Goal: Task Accomplishment & Management: Use online tool/utility

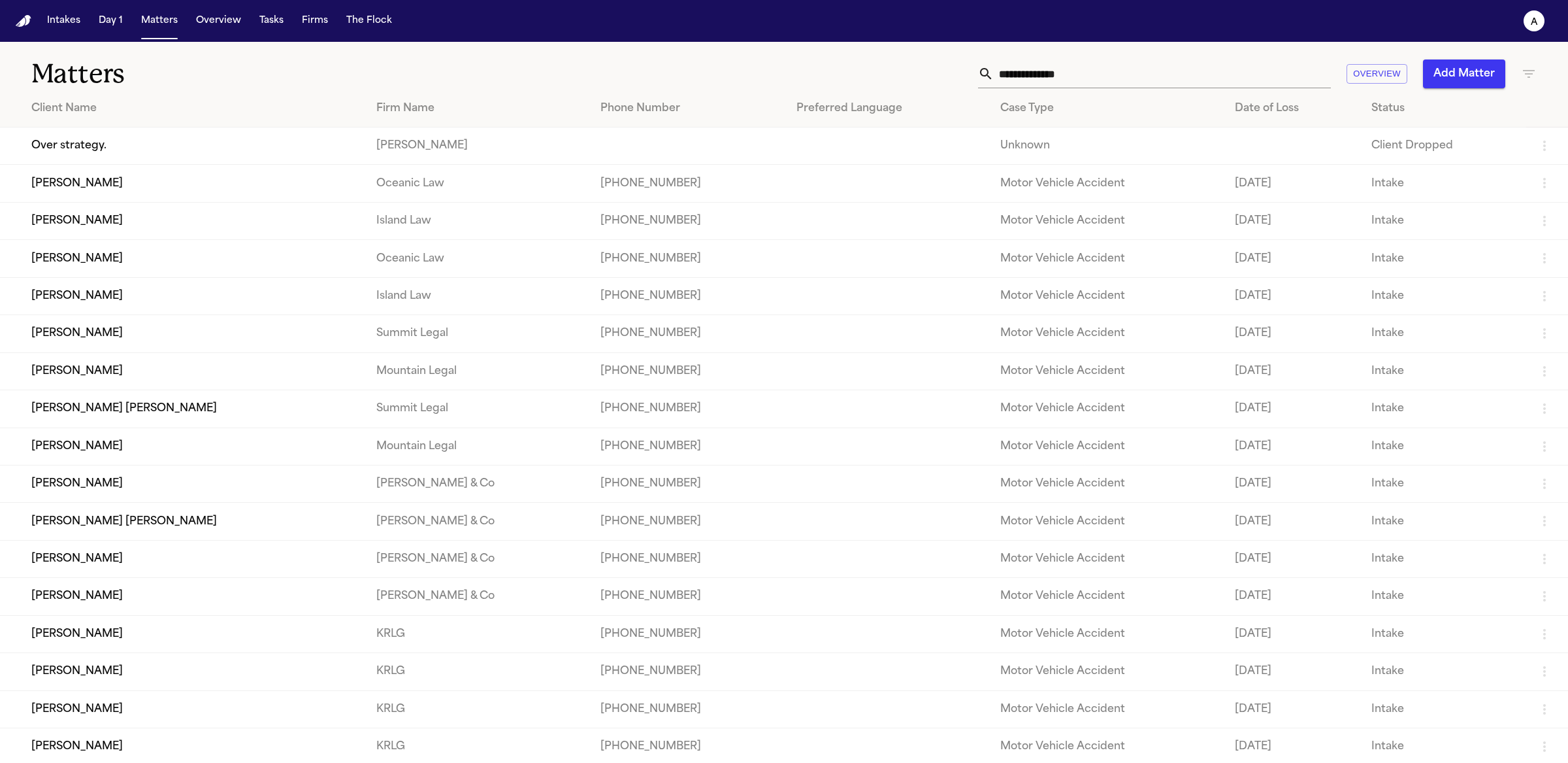
click at [95, 194] on td "[PERSON_NAME]" at bounding box center [182, 183] width 366 height 37
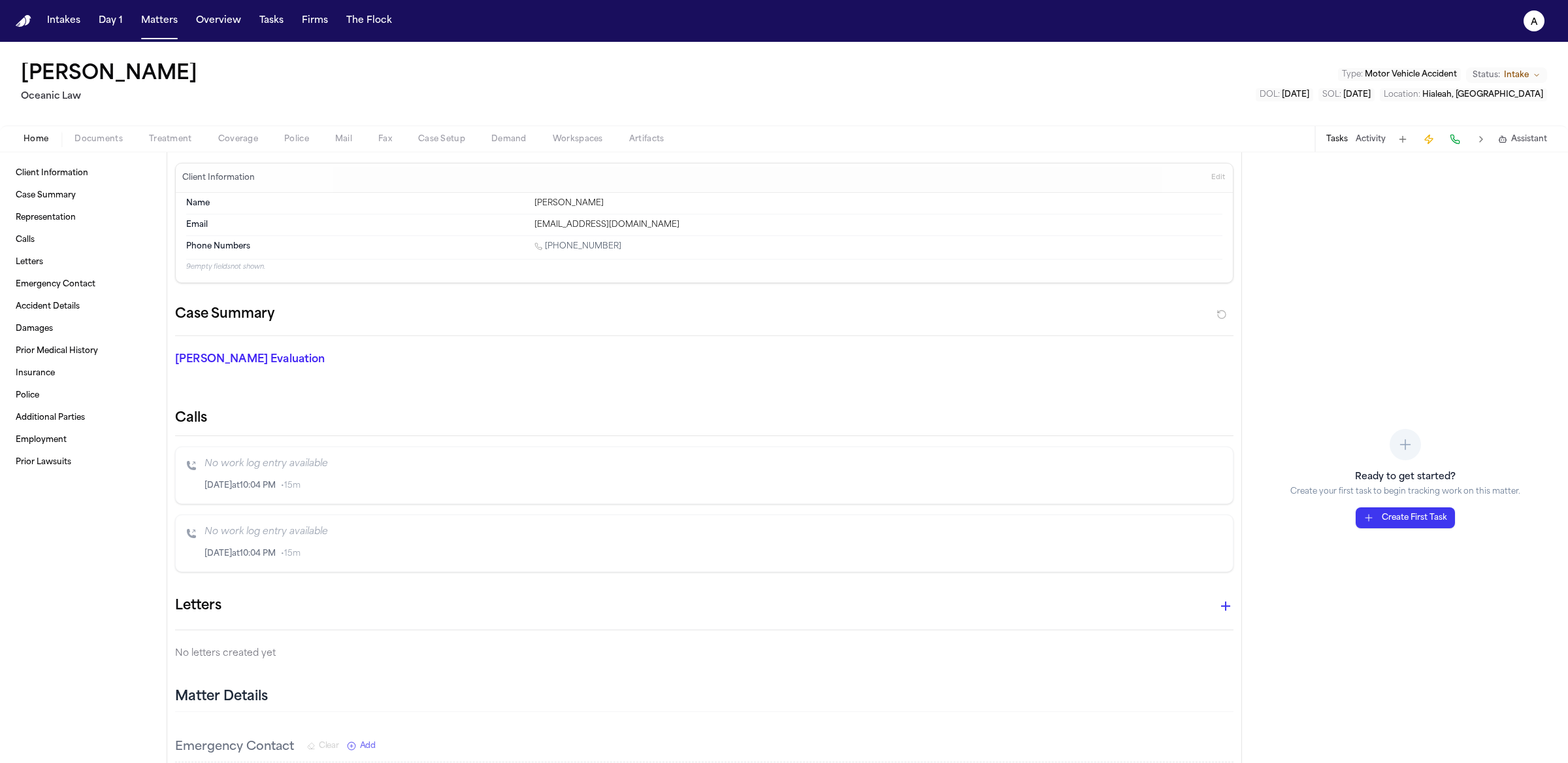
click at [175, 134] on span "Treatment" at bounding box center [169, 139] width 43 height 10
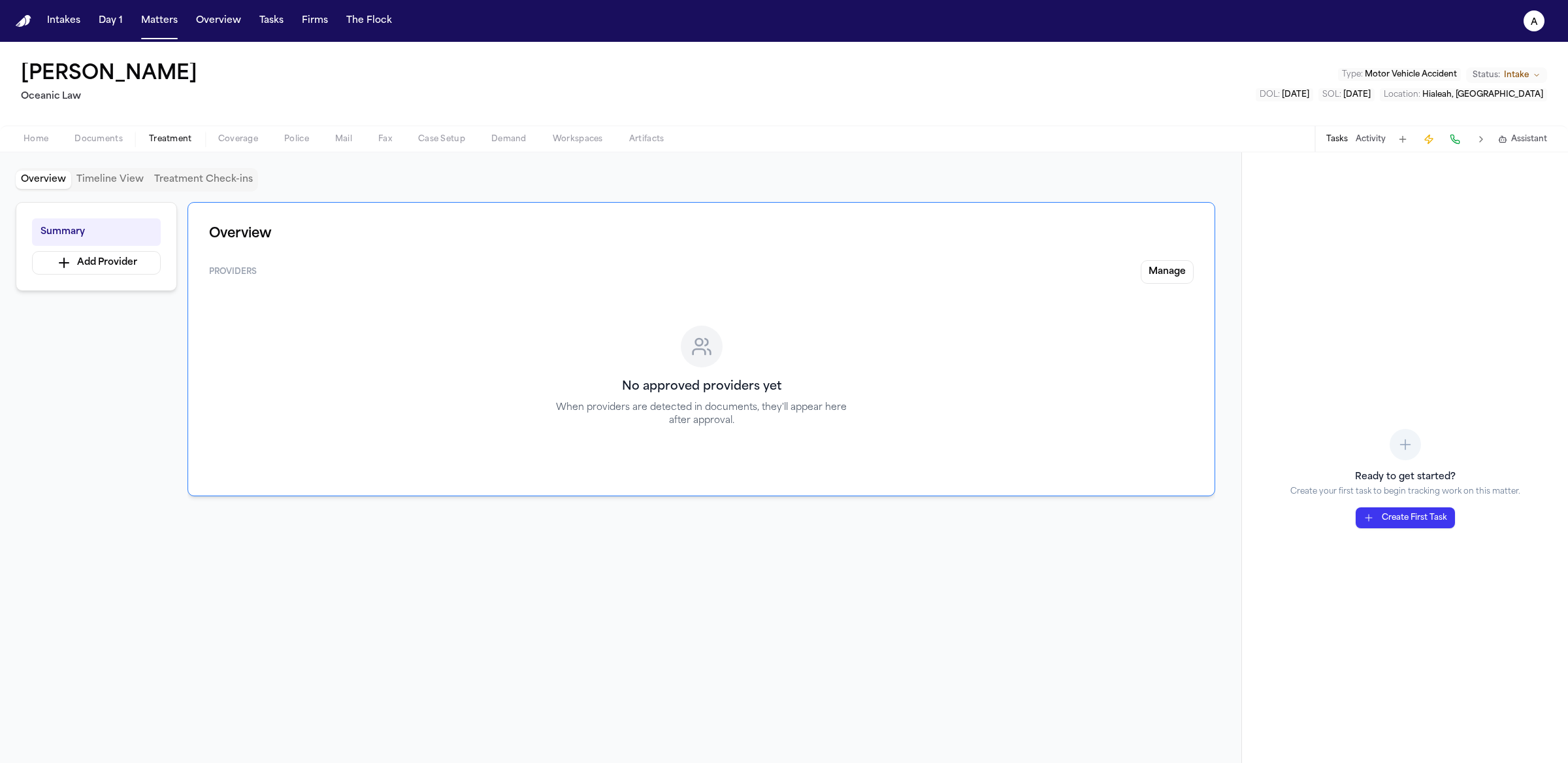
click at [1414, 527] on button "Create First Task" at bounding box center [1406, 518] width 100 height 21
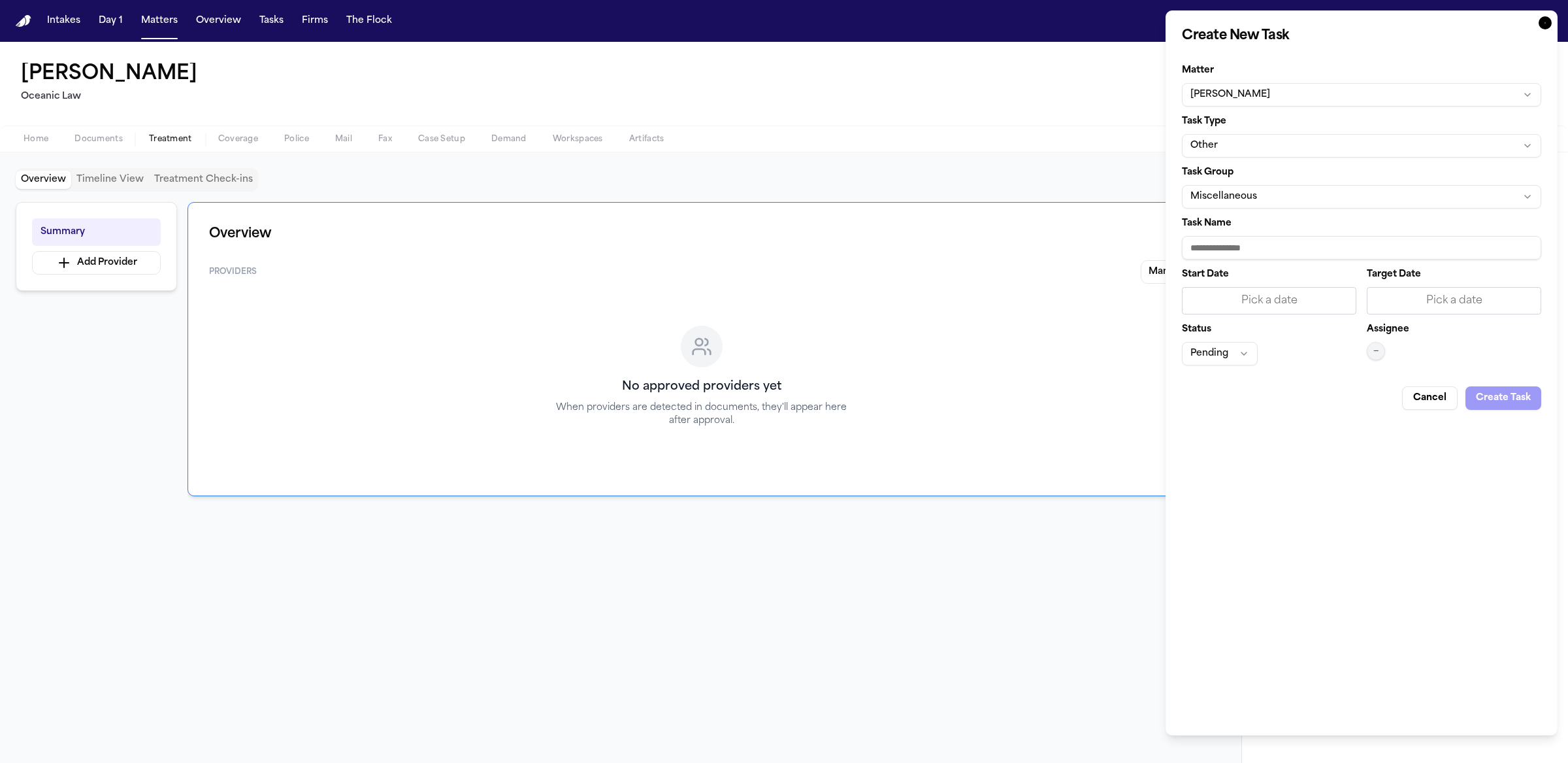
click at [1539, 26] on icon "button" at bounding box center [1545, 22] width 13 height 13
